Goal: Find specific page/section: Find specific page/section

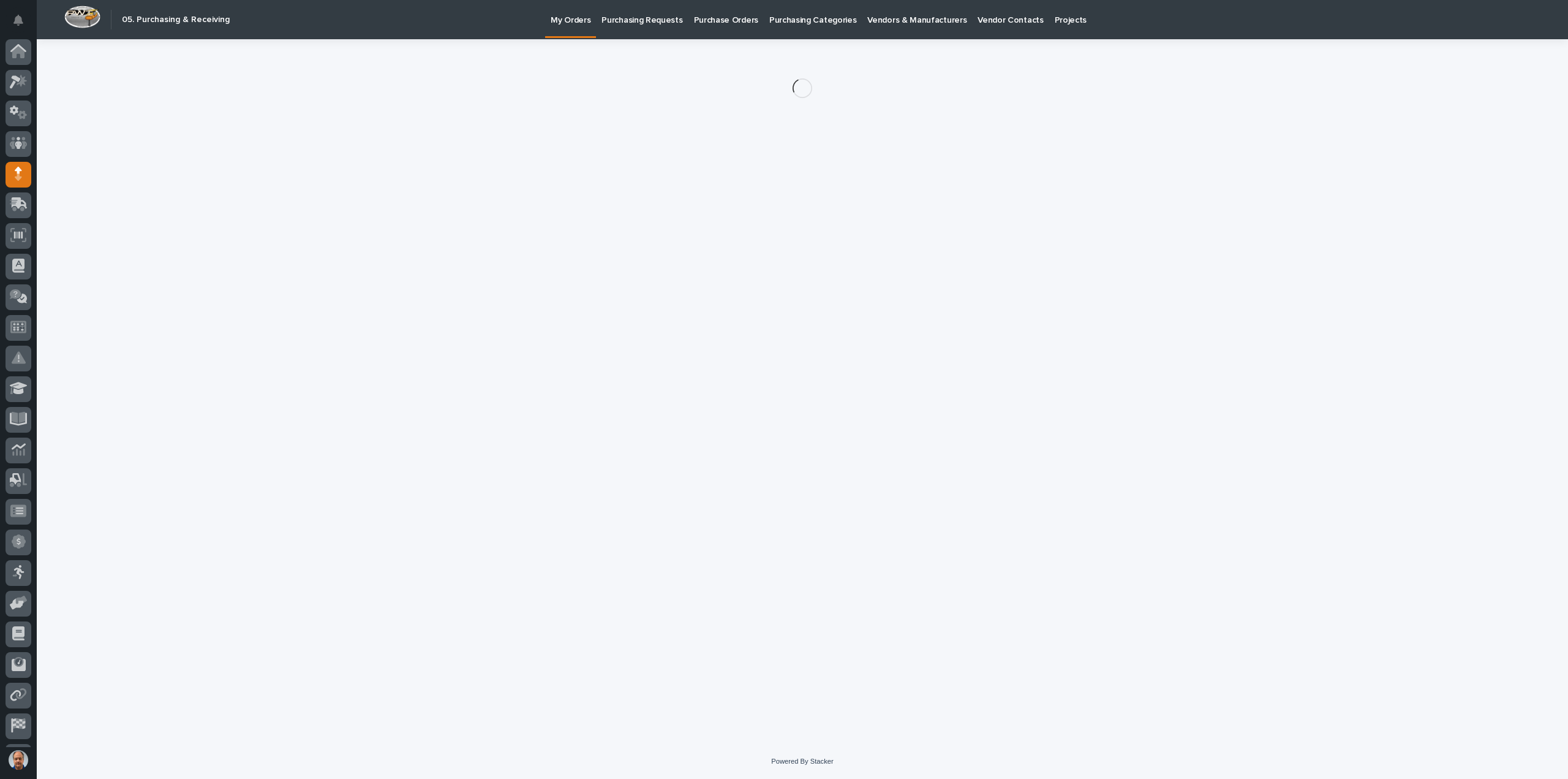
scroll to position [27, 0]
click at [12, 53] on icon at bounding box center [19, 54] width 17 height 14
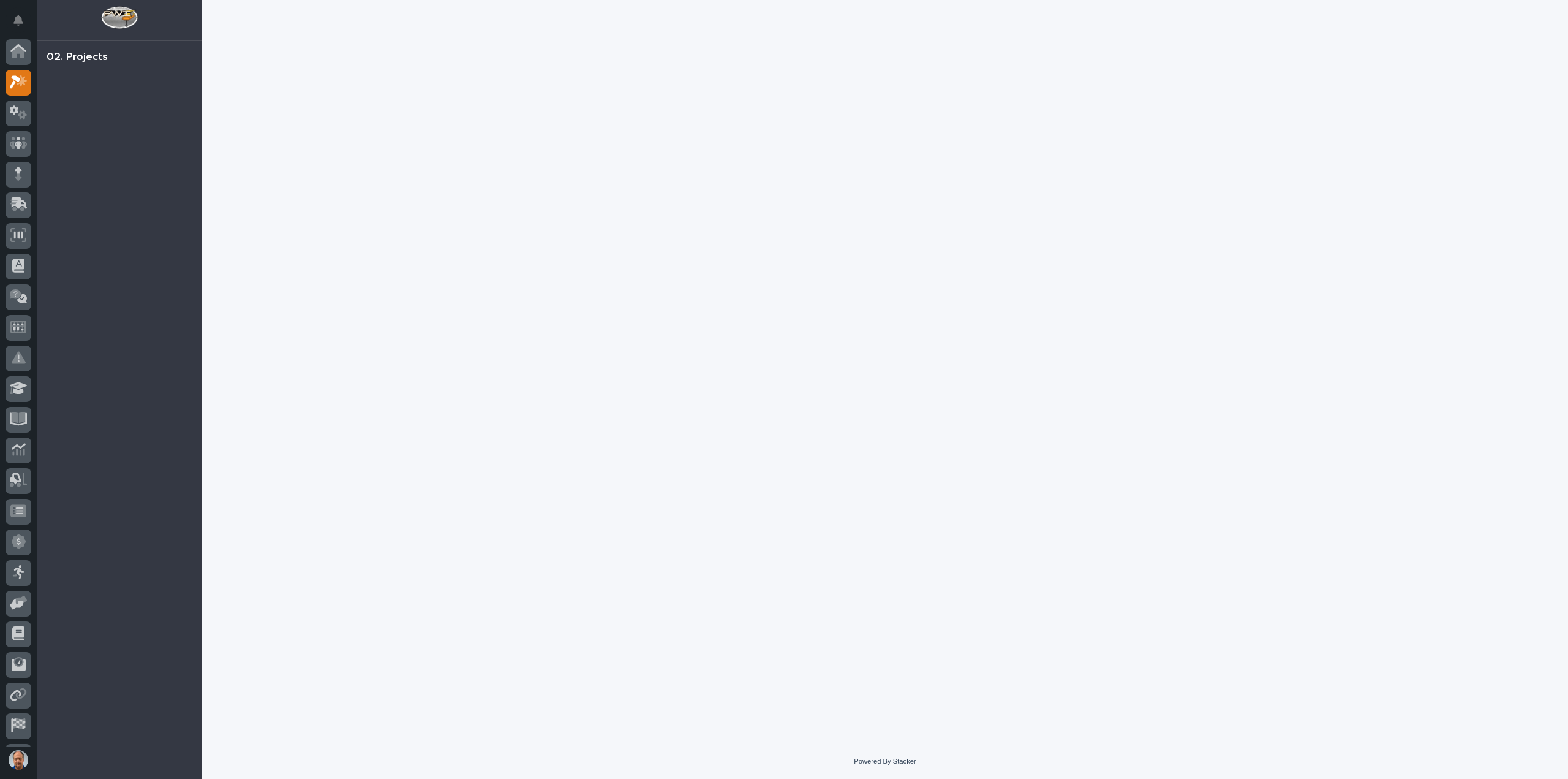
scroll to position [27, 0]
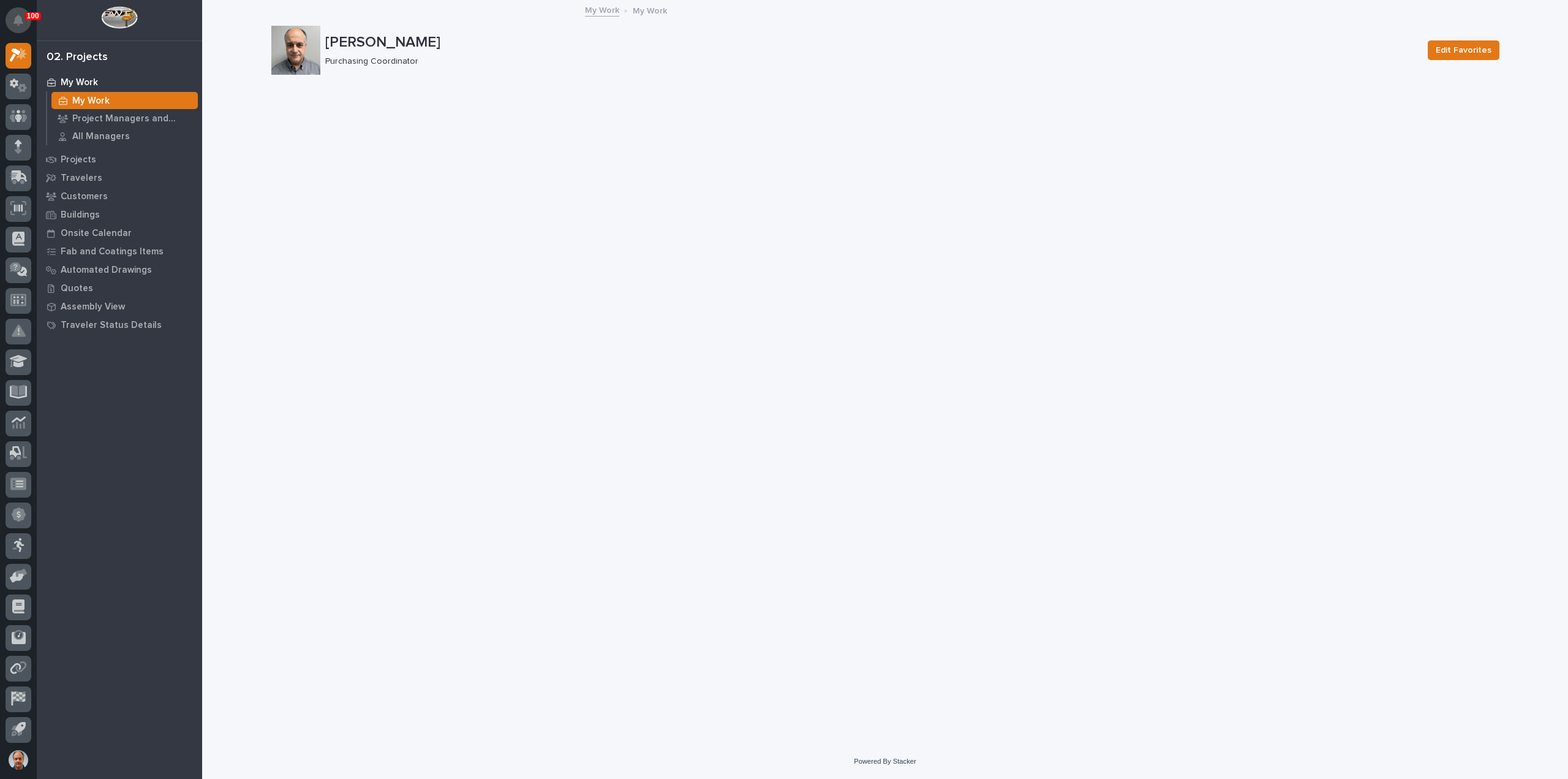
click at [16, 18] on icon "Notifications" at bounding box center [19, 21] width 10 height 11
click at [401, 141] on div "Loading... Saving… Loading... Saving… Arlyn Miller Edit Favorites Arlyn Miller …" at bounding box center [885, 357] width 1241 height 712
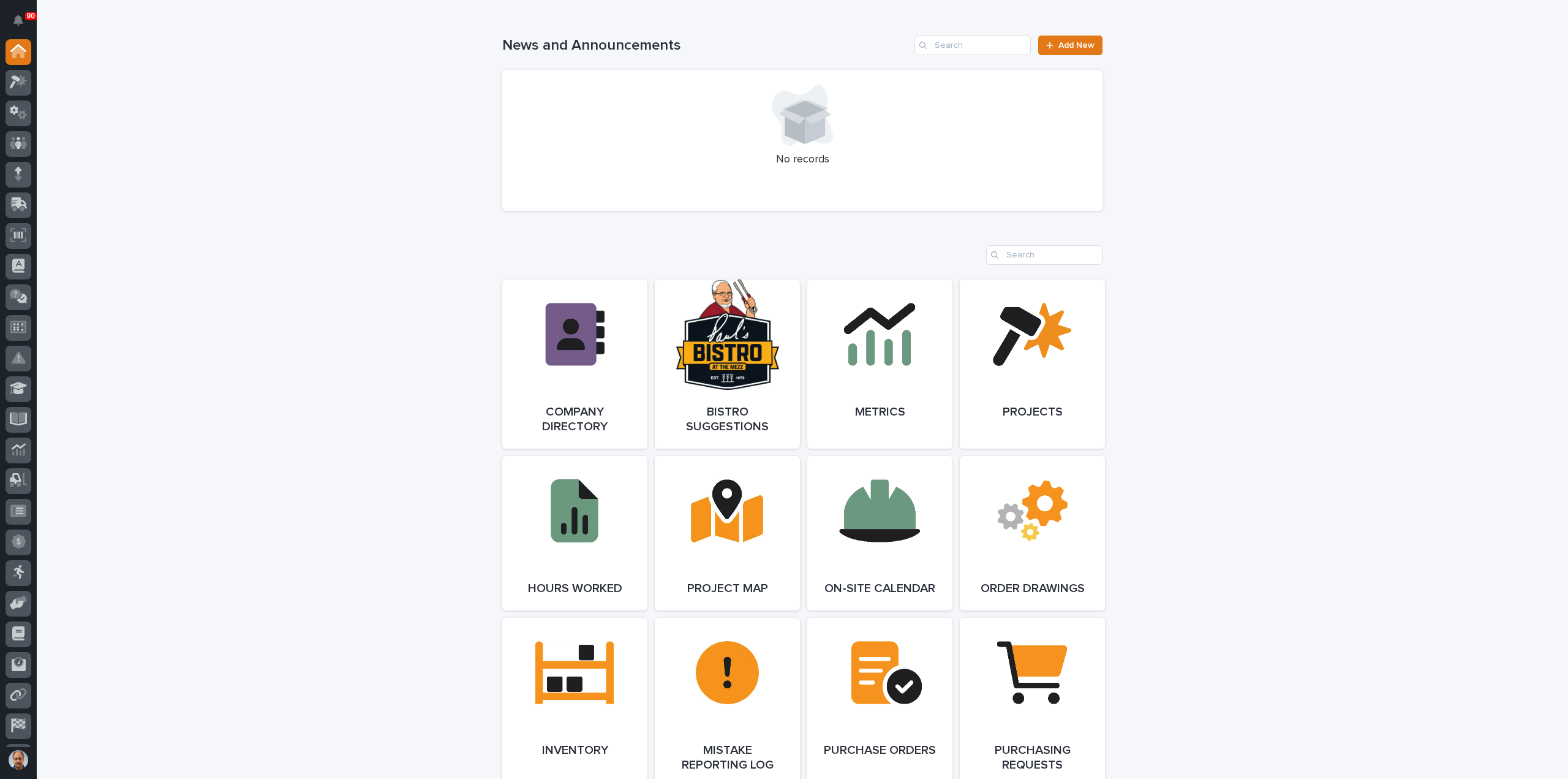
scroll to position [947, 0]
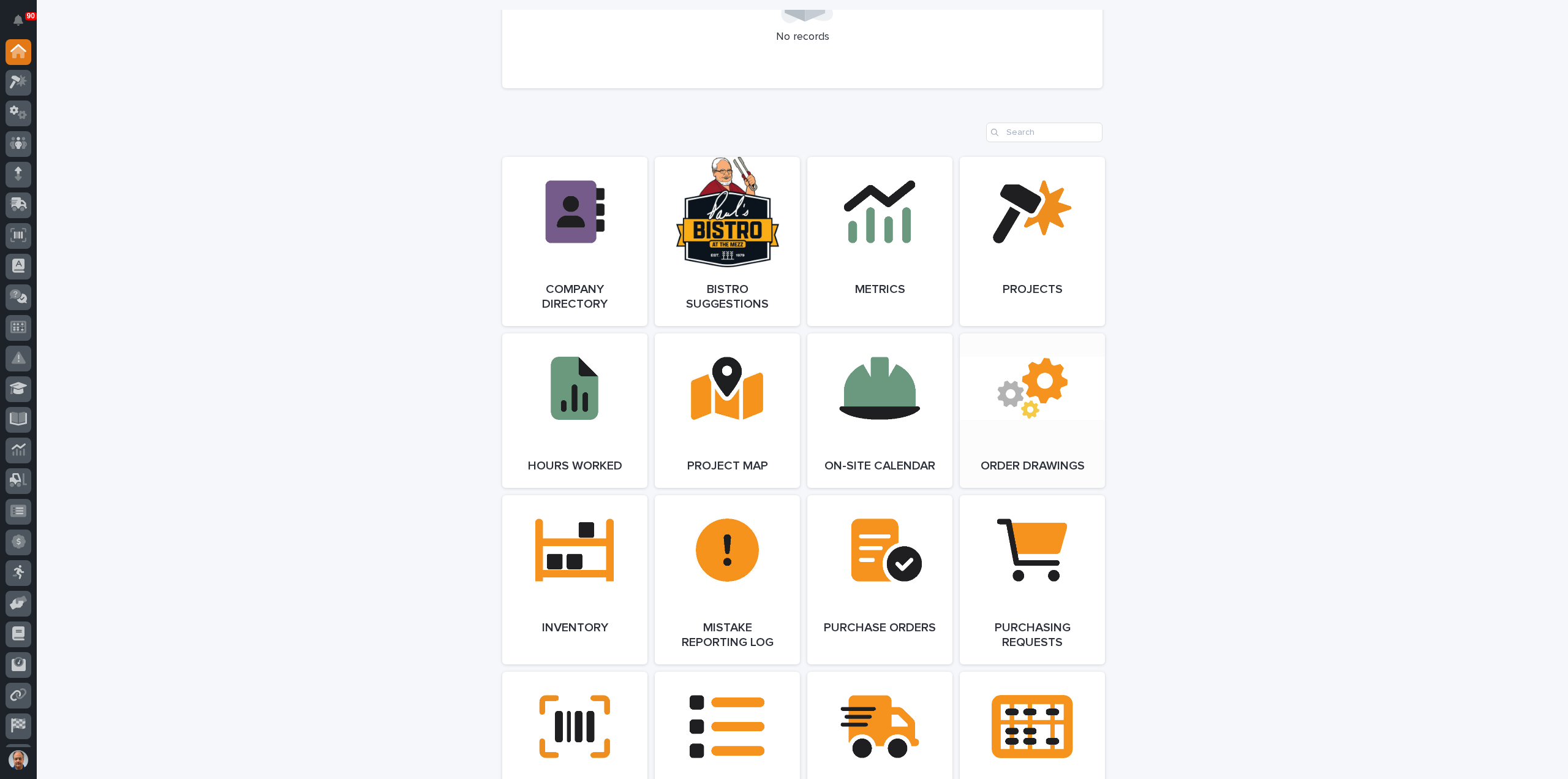
click at [1034, 377] on link "Open Link" at bounding box center [1032, 410] width 145 height 154
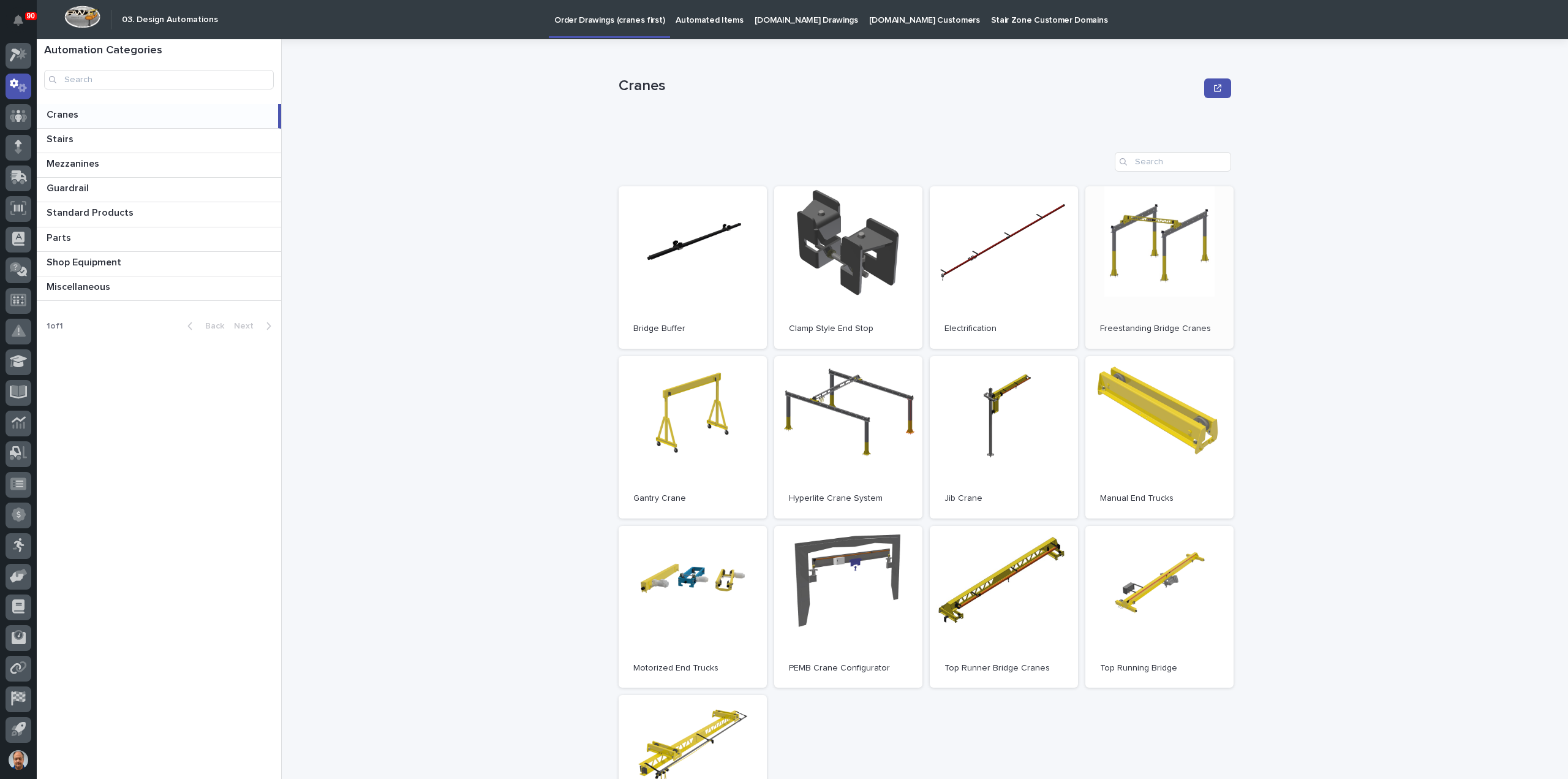
click at [1143, 325] on p "Freestanding Bridge Cranes" at bounding box center [1159, 329] width 119 height 11
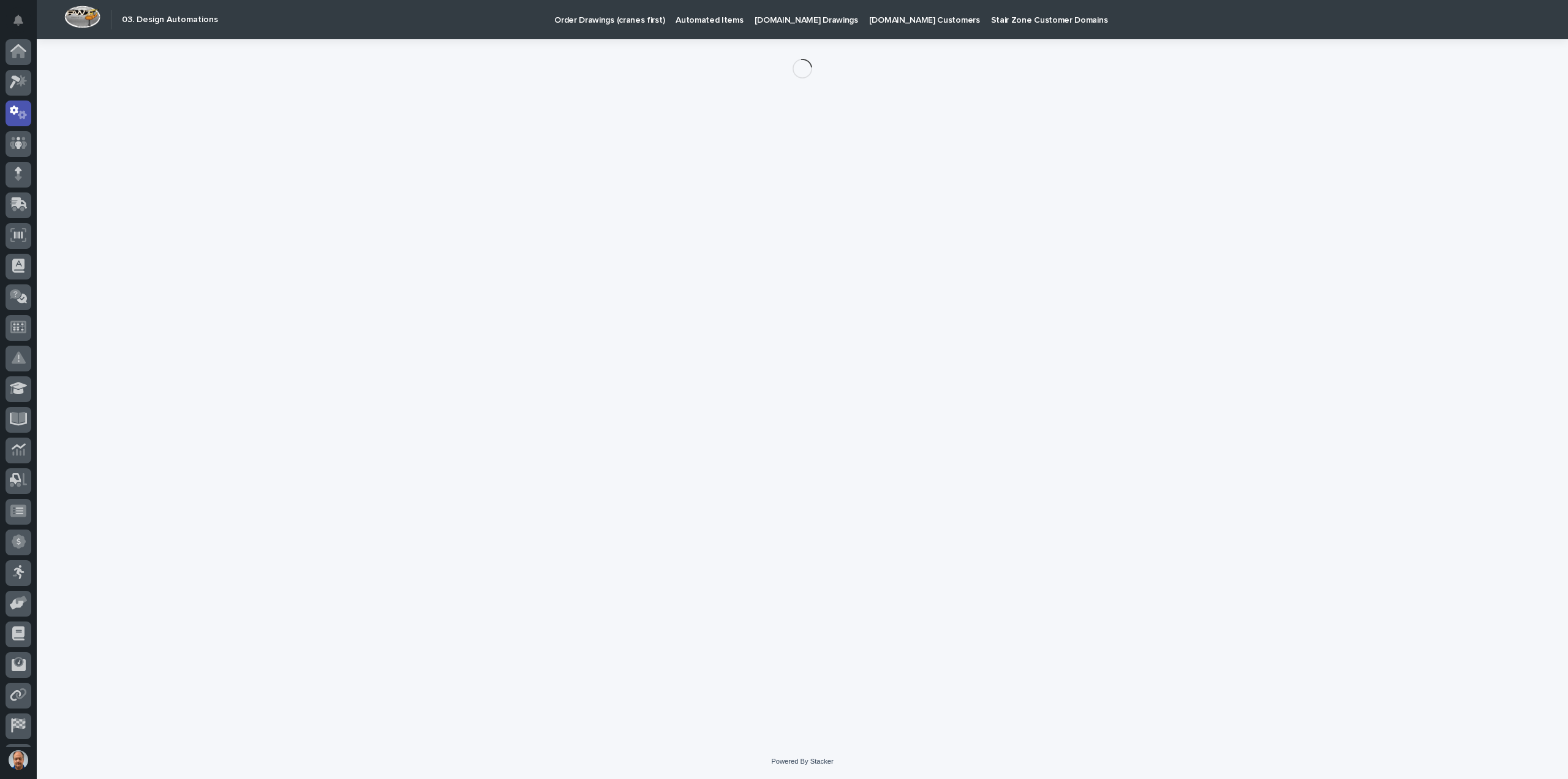
scroll to position [27, 0]
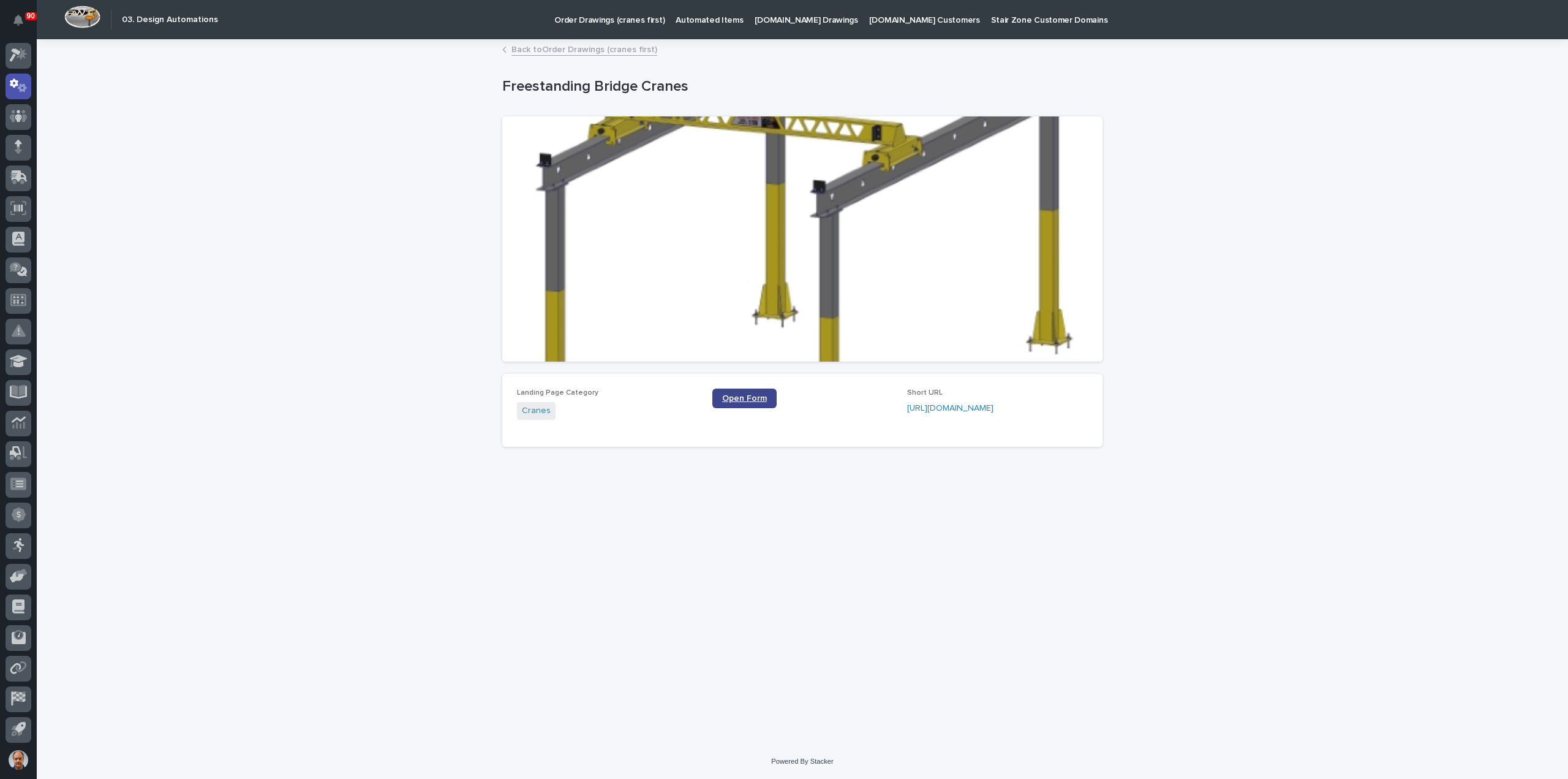
click at [742, 395] on span "Open Form" at bounding box center [745, 398] width 45 height 9
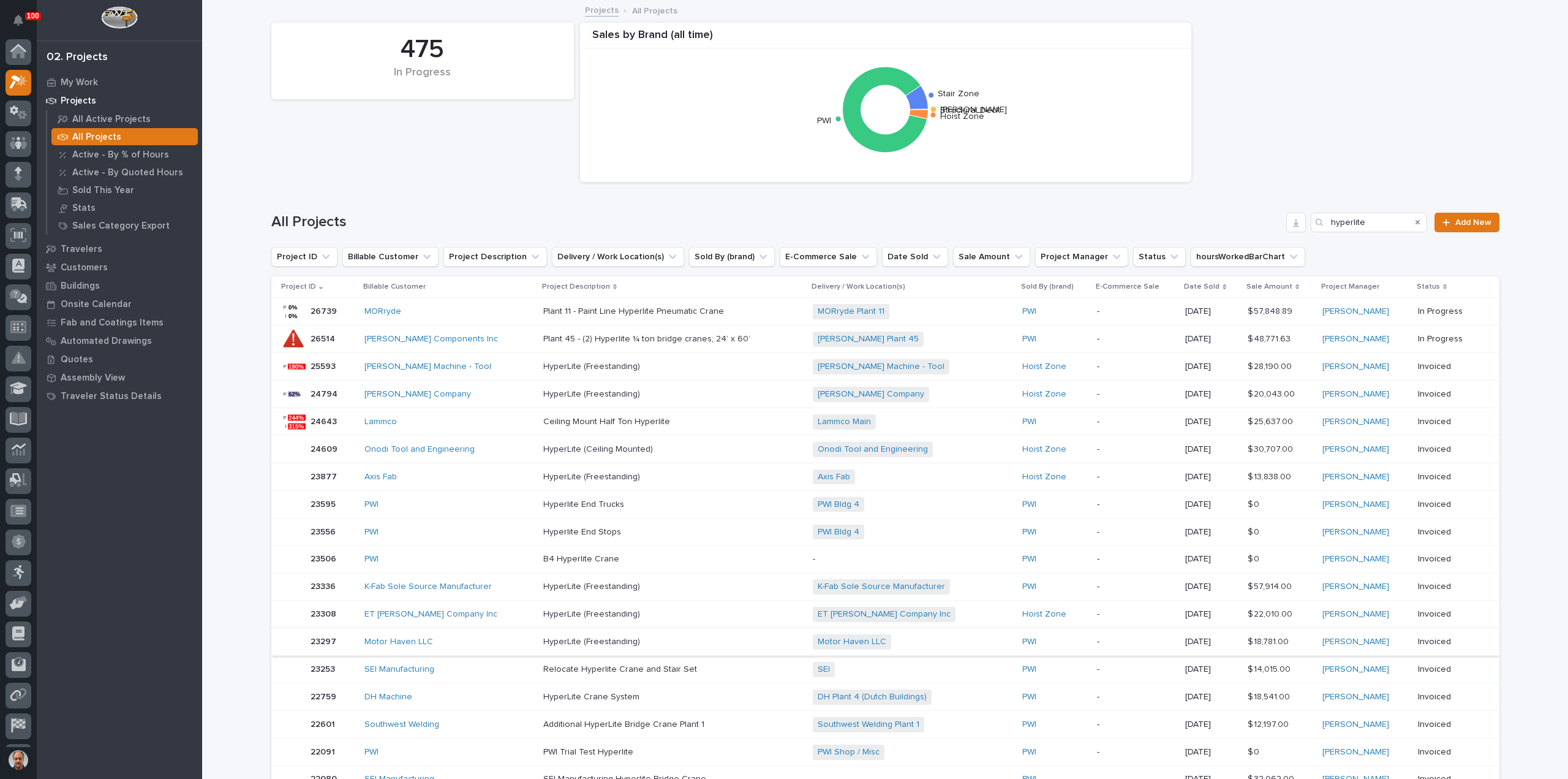
scroll to position [27, 0]
click at [1381, 223] on input "hyperlite" at bounding box center [1369, 222] width 116 height 19
drag, startPoint x: 1297, startPoint y: 226, endPoint x: 1278, endPoint y: 227, distance: 19.0
click at [1278, 227] on div "All Projects hyperlite Add New" at bounding box center [885, 222] width 1228 height 19
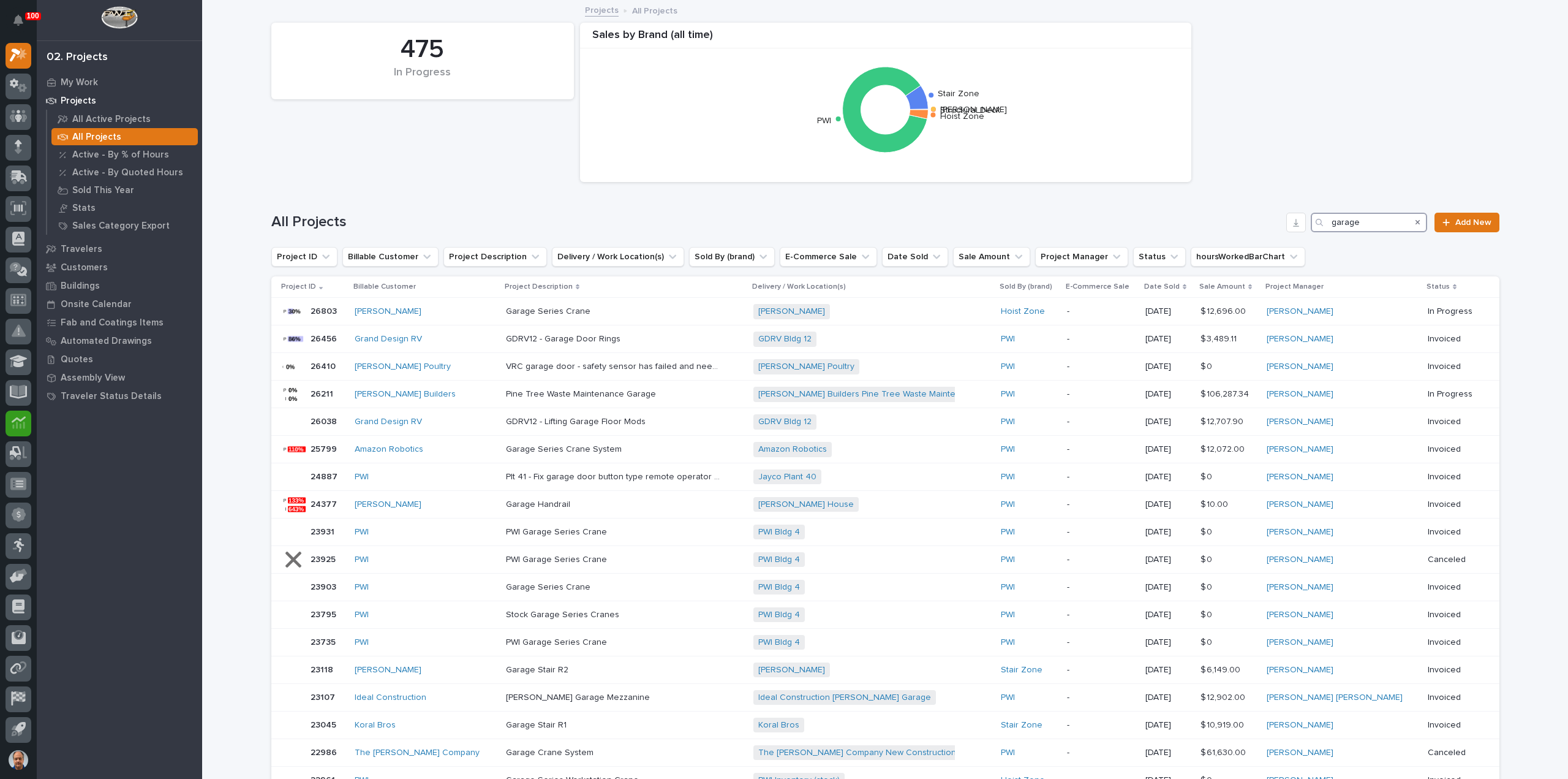
type input "garage"
